Goal: Information Seeking & Learning: Learn about a topic

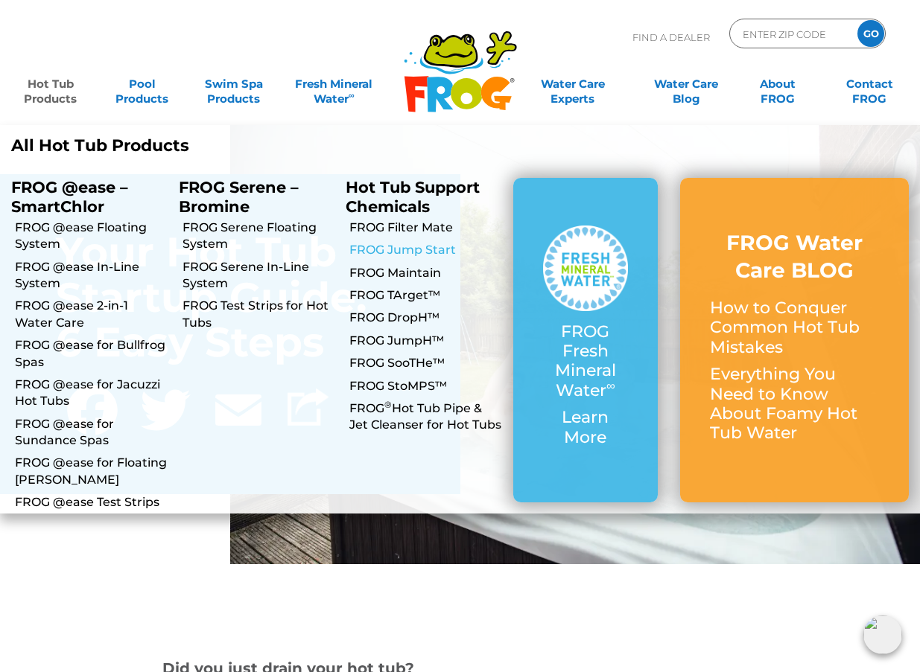
click at [420, 249] on link "FROG Jump Start" at bounding box center [425, 250] width 153 height 16
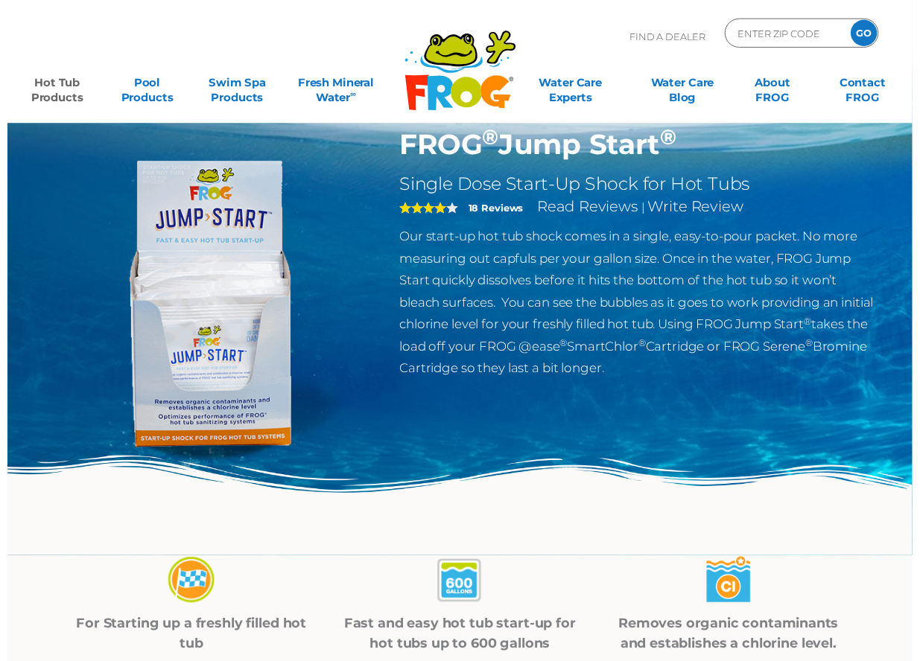
scroll to position [173, 0]
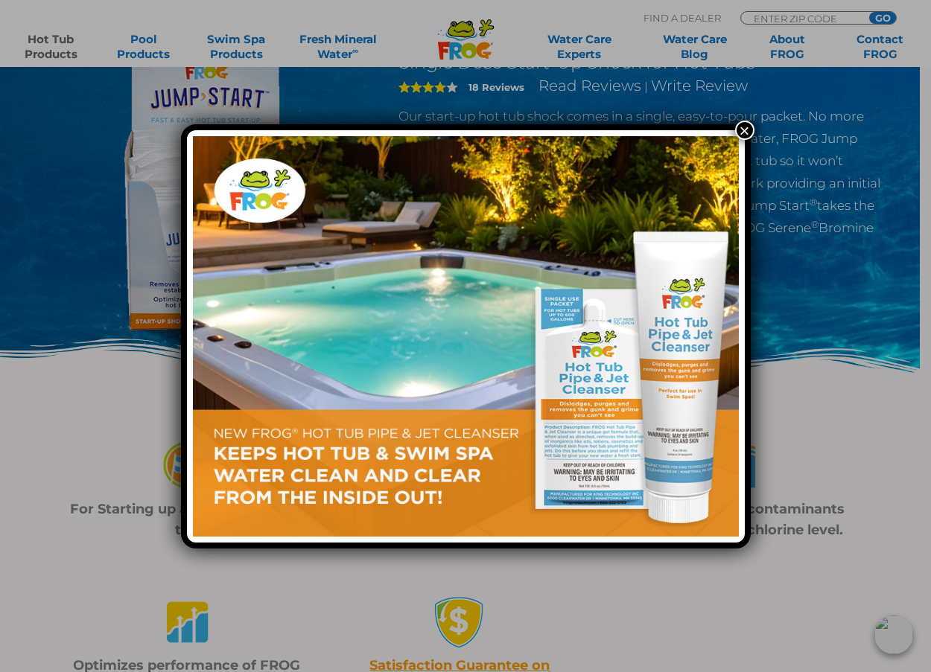
click at [749, 130] on button "×" at bounding box center [744, 130] width 19 height 19
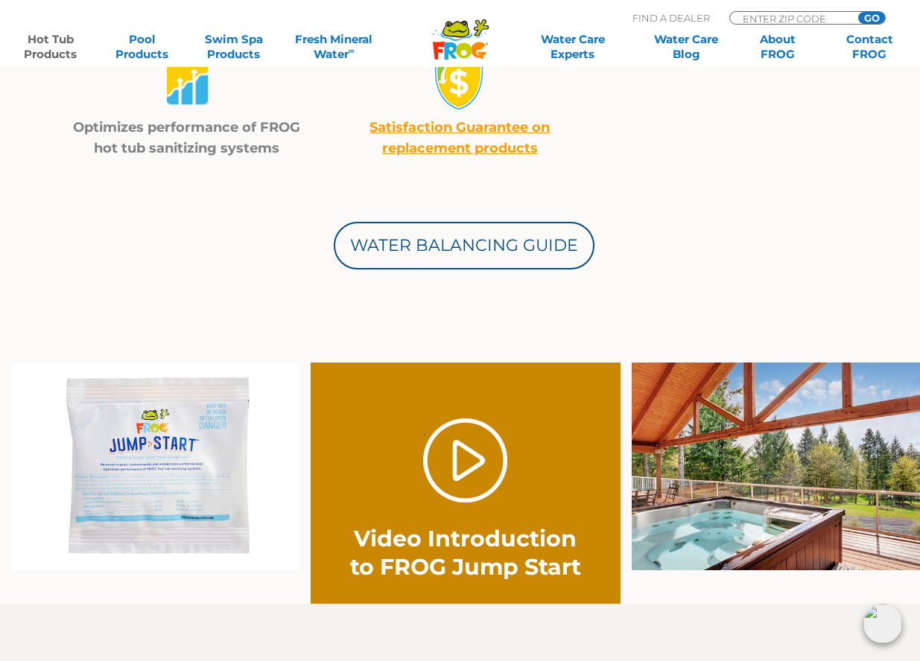
scroll to position [820, 0]
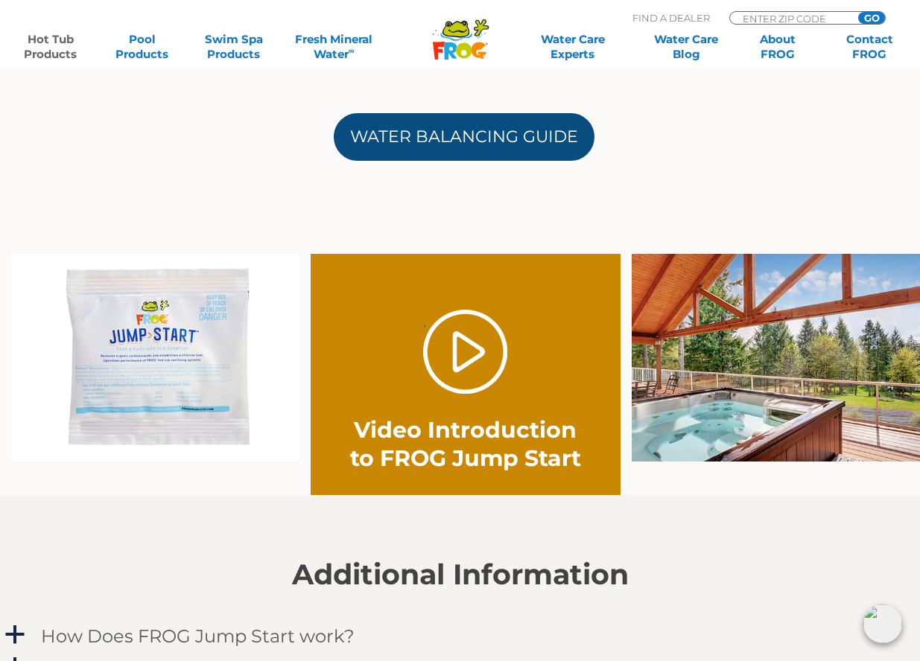
click at [450, 121] on link "Water Balancing Guide" at bounding box center [464, 137] width 261 height 48
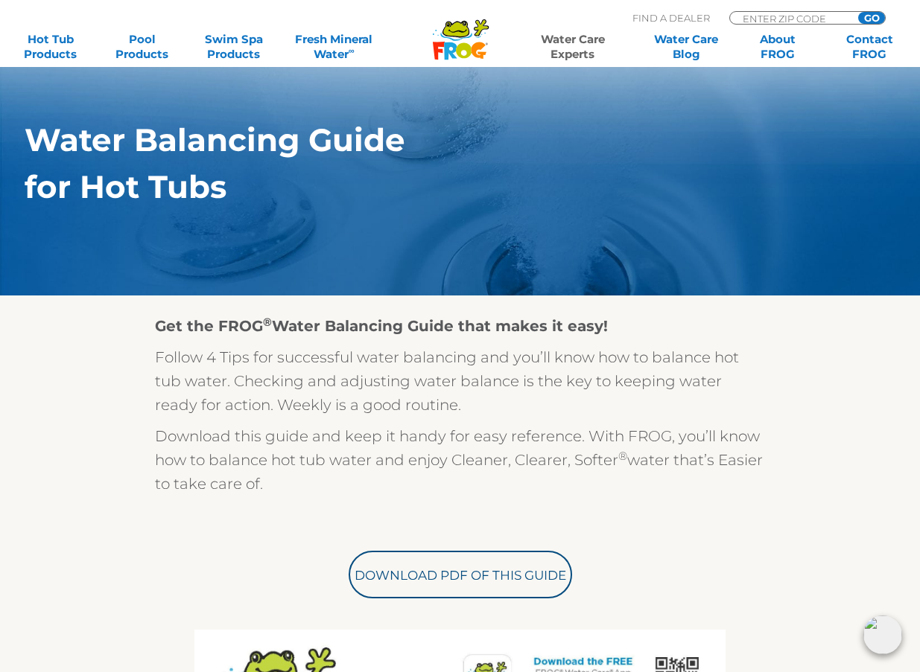
scroll to position [31, 0]
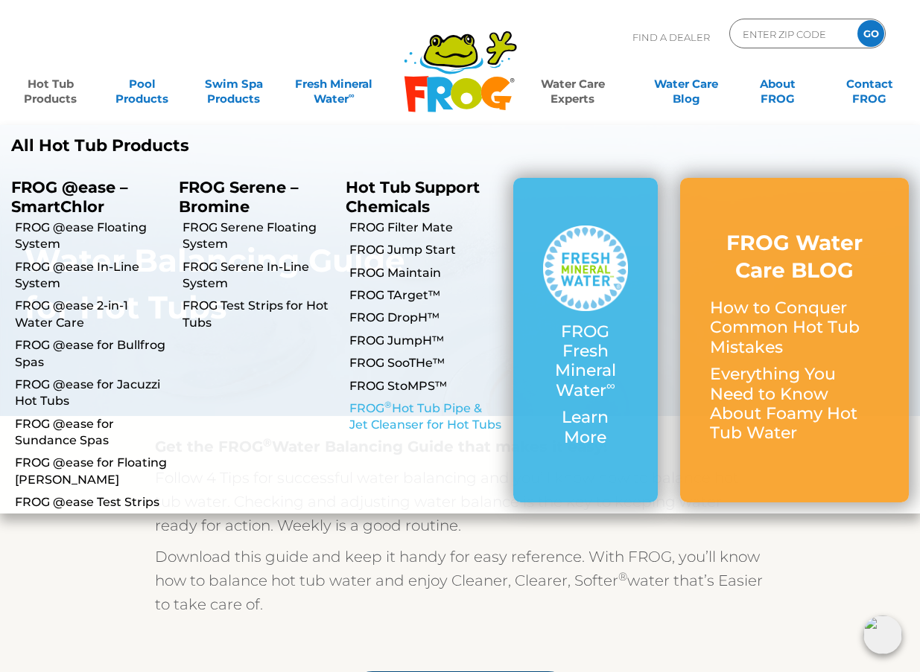
click at [386, 414] on link "FROG ® Hot Tub Pipe & Jet Cleanser for Hot Tubs" at bounding box center [425, 418] width 153 height 34
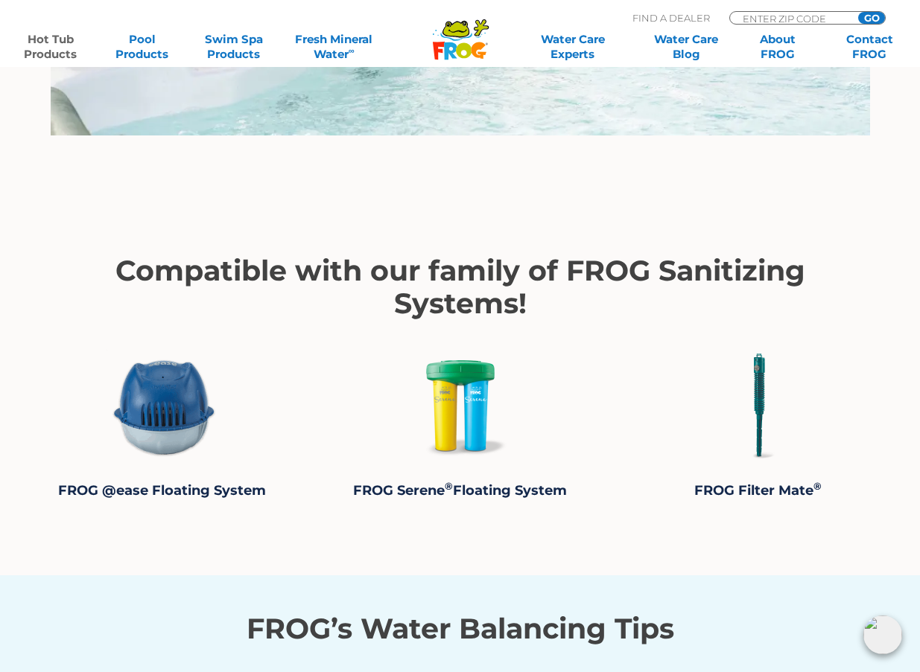
scroll to position [2109, 0]
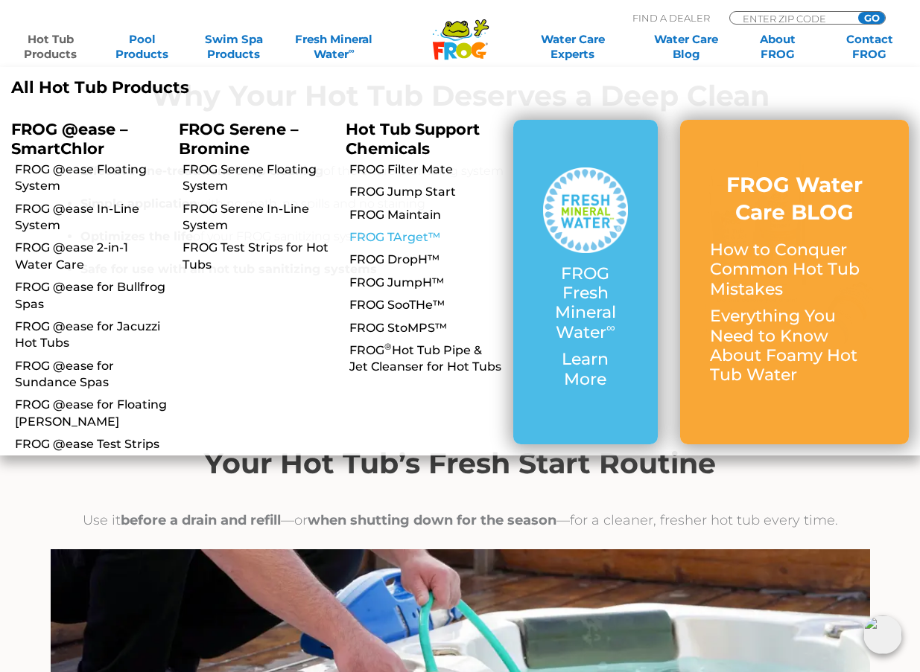
click at [419, 235] on link "FROG TArget™" at bounding box center [425, 237] width 153 height 16
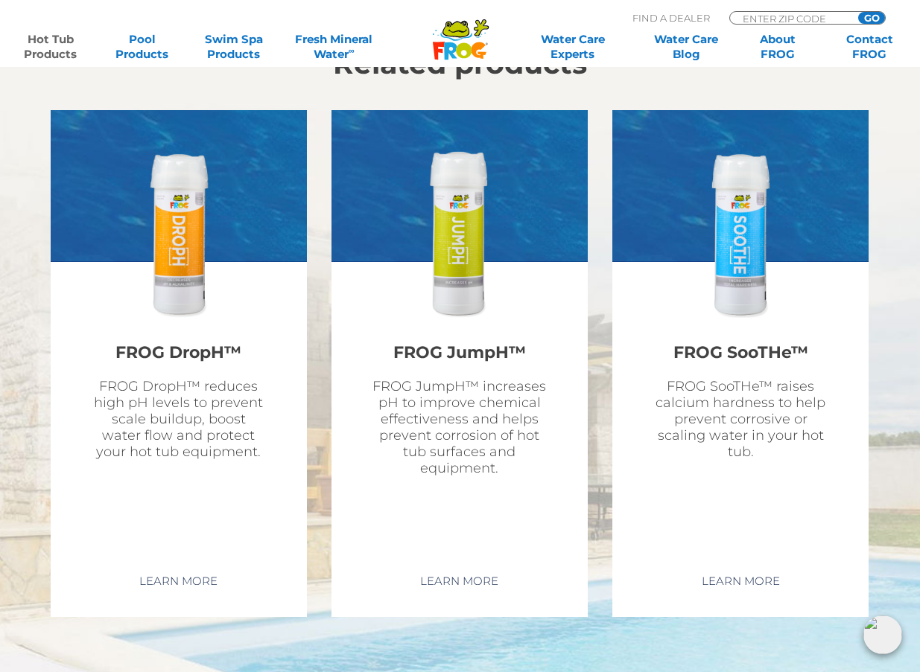
scroll to position [5620, 0]
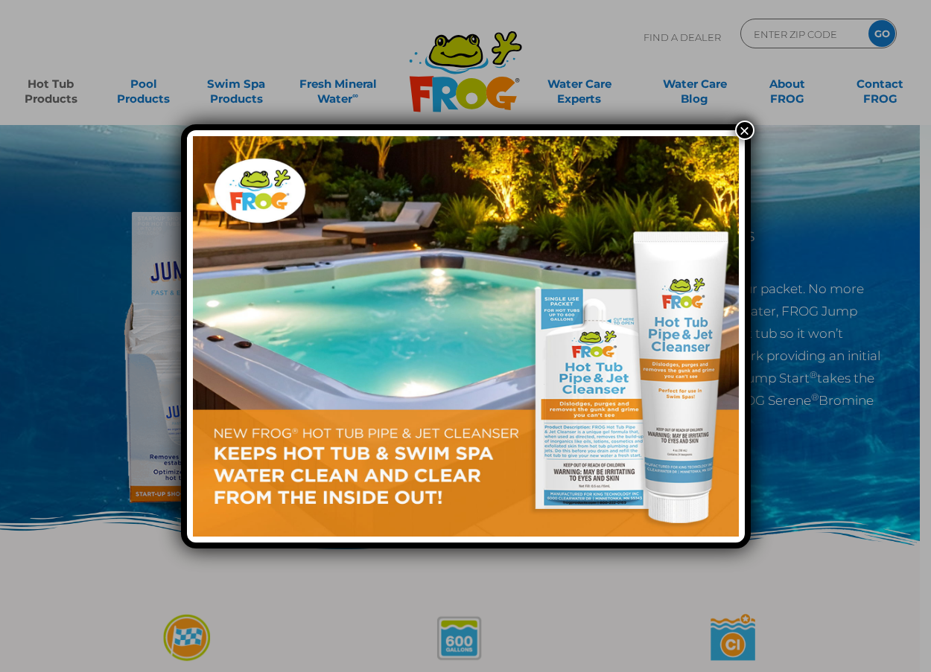
click at [739, 127] on button "×" at bounding box center [744, 130] width 19 height 19
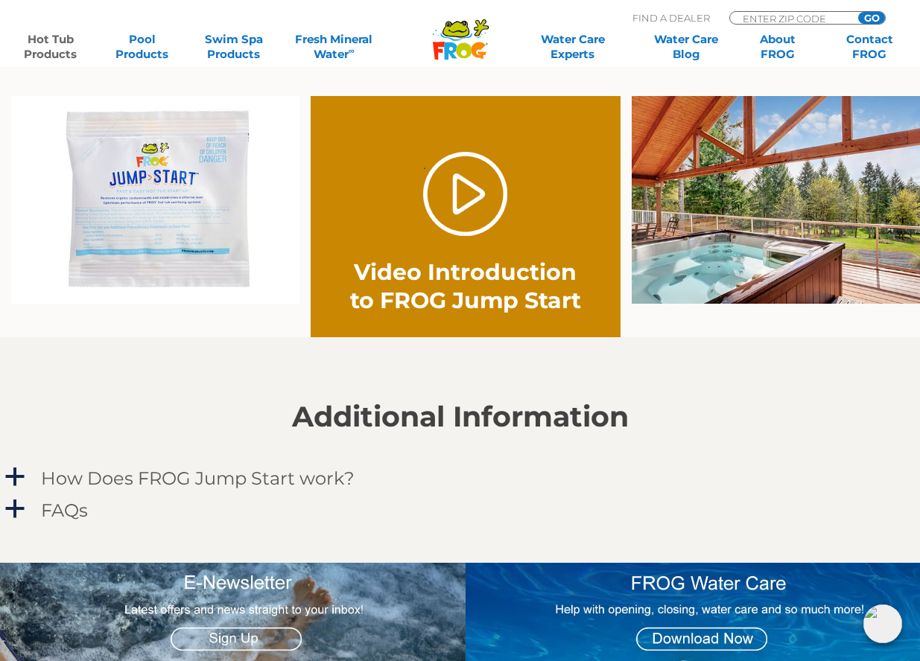
scroll to position [981, 0]
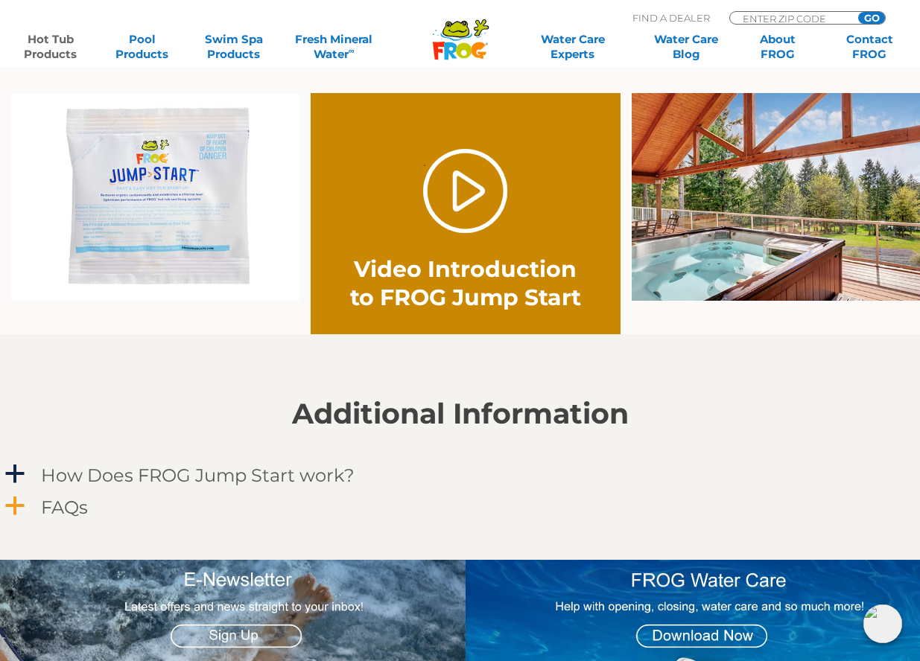
click at [46, 509] on h4 "FAQs" at bounding box center [64, 507] width 47 height 20
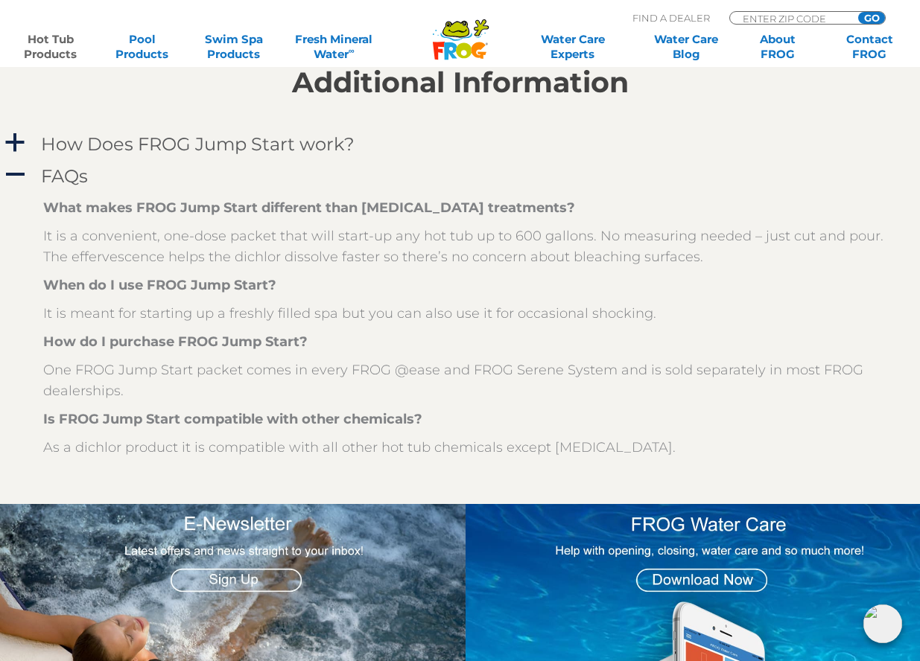
scroll to position [1311, 0]
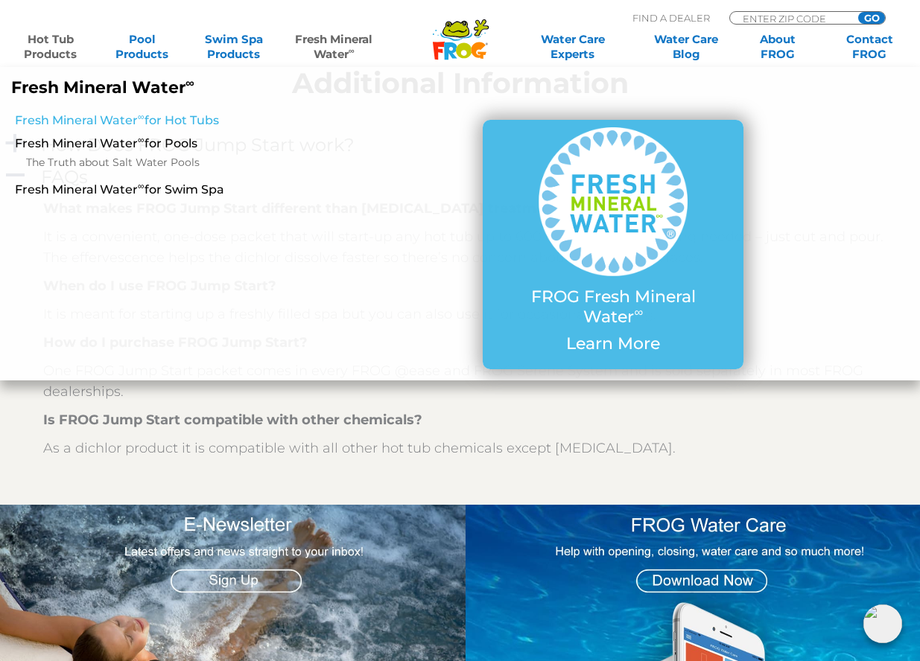
click at [182, 126] on link "Fresh Mineral Water ∞ for Hot Tubs" at bounding box center [161, 120] width 292 height 16
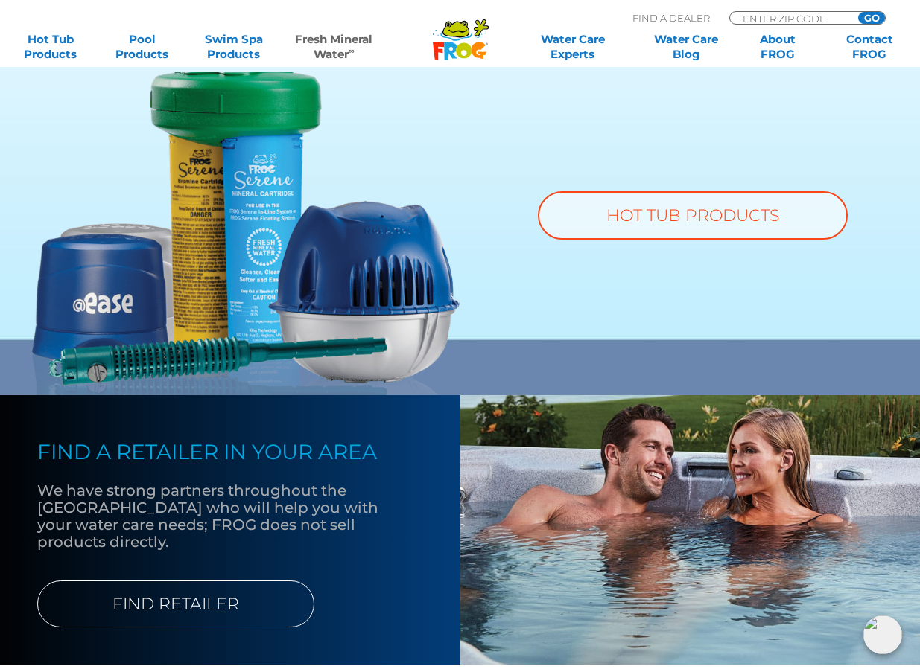
scroll to position [1221, 0]
